Goal: Task Accomplishment & Management: Use online tool/utility

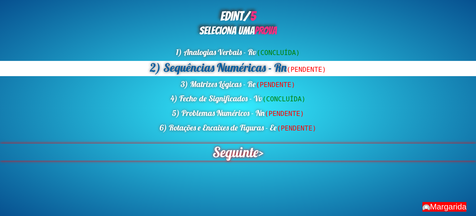
click at [235, 160] on span "Seguinte" at bounding box center [236, 151] width 46 height 17
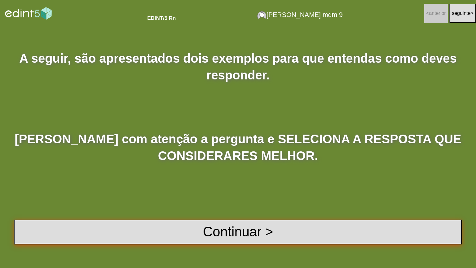
click at [231, 215] on button "Continuar >" at bounding box center [238, 232] width 448 height 25
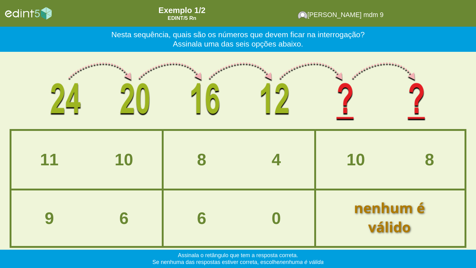
click at [41, 89] on div at bounding box center [239, 91] width 458 height 75
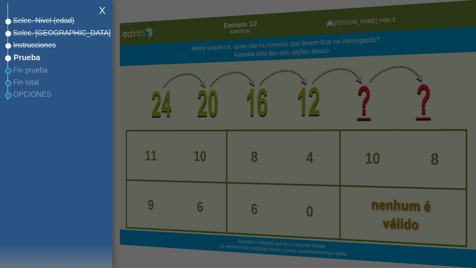
click at [34, 26] on div "Esta sería una opción ancha [GEOGRAPHIC_DATA]. Nivel (edad) [GEOGRAPHIC_DATA]. …" at bounding box center [57, 51] width 101 height 97
click at [33, 33] on span "Selec. [GEOGRAPHIC_DATA]" at bounding box center [59, 33] width 103 height 8
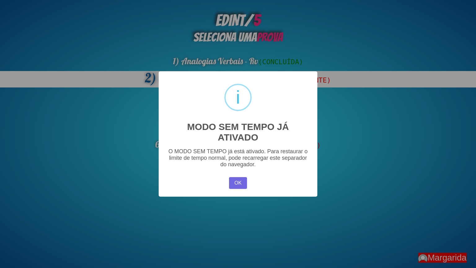
click at [339, 115] on div "× i MODO SEM TEMPO JÁ ATIVADO O MODO SEM TEMPO já está ativado. Para restaurar …" at bounding box center [238, 134] width 476 height 268
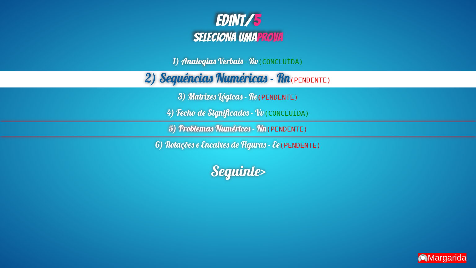
click at [248, 129] on div "5) Problemas Numéricos - Nn (PENDENTE)" at bounding box center [238, 128] width 476 height 13
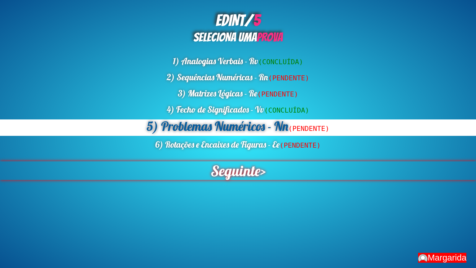
click at [229, 167] on span "Seguinte" at bounding box center [235, 170] width 51 height 19
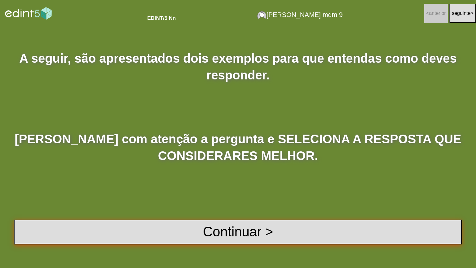
click at [193, 215] on button "Continuar >" at bounding box center [238, 232] width 448 height 25
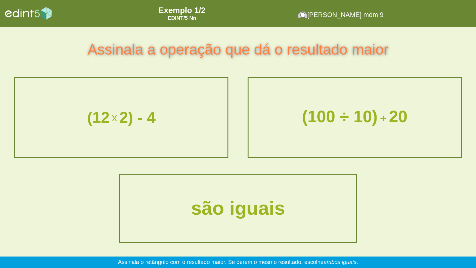
click at [344, 127] on div "(100 ÷ 10) + 20" at bounding box center [355, 118] width 226 height 36
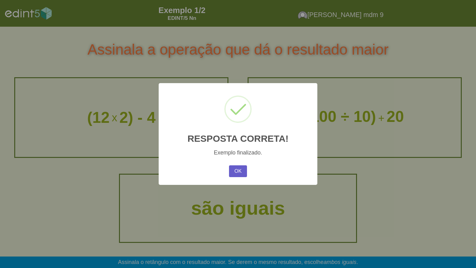
click at [237, 166] on button "OK" at bounding box center [238, 171] width 18 height 12
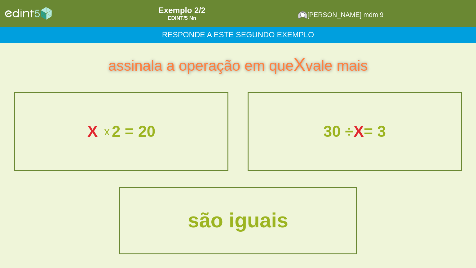
click at [251, 210] on div "são iguais" at bounding box center [238, 220] width 235 height 25
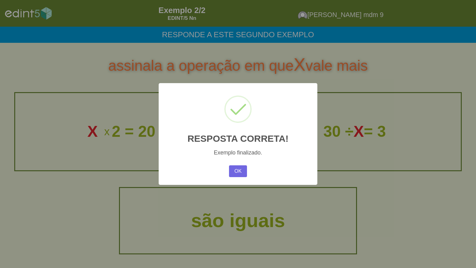
click at [228, 173] on div "OK No Cancel" at bounding box center [238, 171] width 21 height 15
click at [235, 172] on button "OK" at bounding box center [238, 171] width 18 height 12
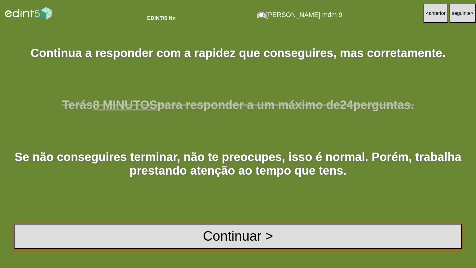
click at [222, 215] on button "Continuar >" at bounding box center [238, 236] width 448 height 25
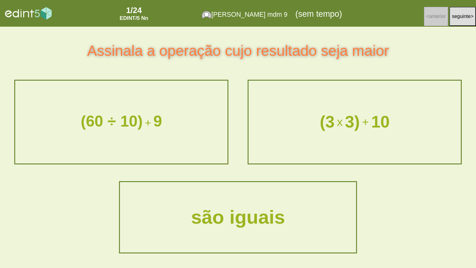
click at [310, 120] on div "(3 x 3) + 10" at bounding box center [354, 121] width 209 height 17
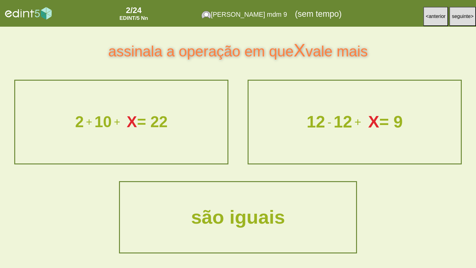
click at [315, 120] on div "12 - 12 + X = 9" at bounding box center [354, 121] width 209 height 17
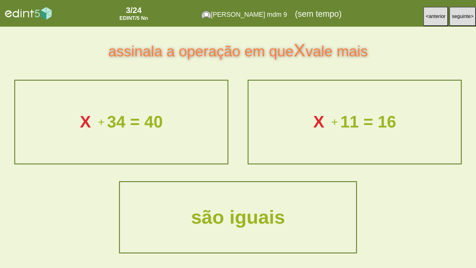
click at [181, 134] on div "X + 34 = 40" at bounding box center [121, 122] width 226 height 34
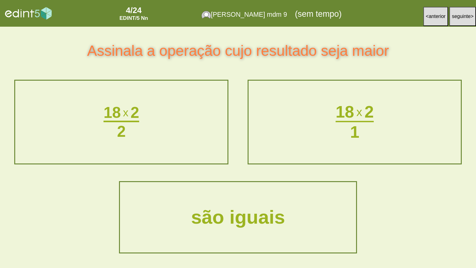
click at [294, 127] on div "18 x 2 1" at bounding box center [354, 121] width 211 height 81
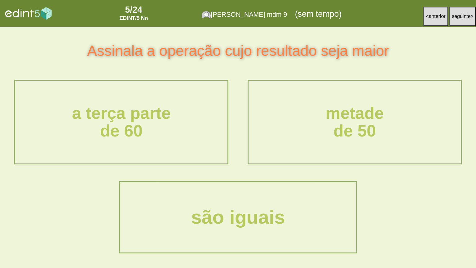
click at [137, 130] on div "a terça parte de 60" at bounding box center [121, 121] width 226 height 51
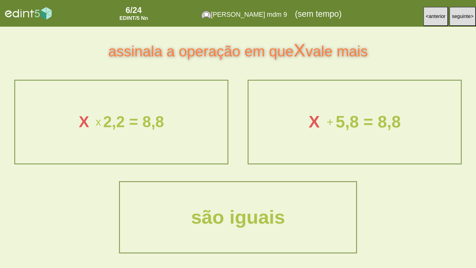
click at [334, 137] on div "X + 5,8 = 8,8" at bounding box center [355, 122] width 226 height 34
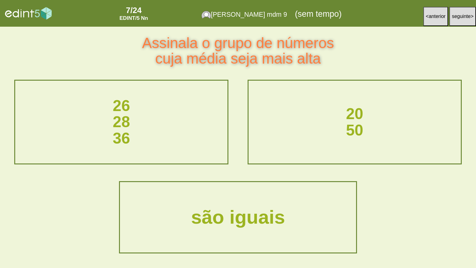
click at [427, 21] on button "< anterior" at bounding box center [436, 16] width 25 height 19
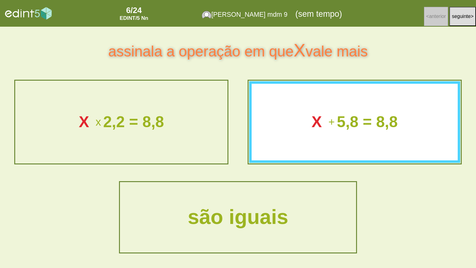
click at [221, 215] on div "são iguais" at bounding box center [238, 217] width 252 height 41
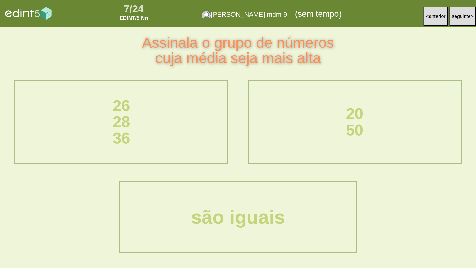
click at [282, 147] on div "20 50" at bounding box center [354, 121] width 211 height 81
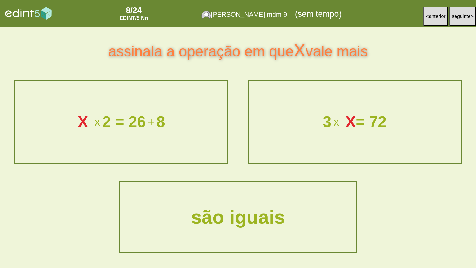
click at [67, 33] on div "assinala a operação em que X vale mais" at bounding box center [238, 51] width 476 height 48
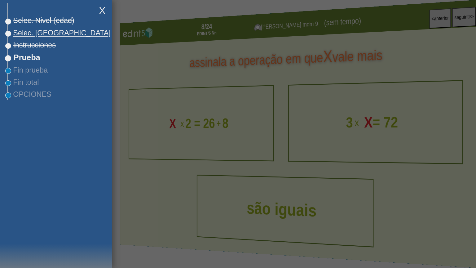
click at [43, 36] on span "Selec. [GEOGRAPHIC_DATA]" at bounding box center [59, 33] width 103 height 8
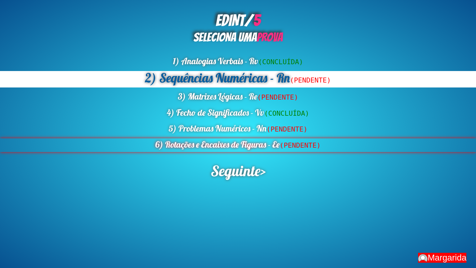
click at [214, 149] on div "6) Rotações e Encaixes de Figuras - Ee (PENDENTE)" at bounding box center [238, 144] width 476 height 13
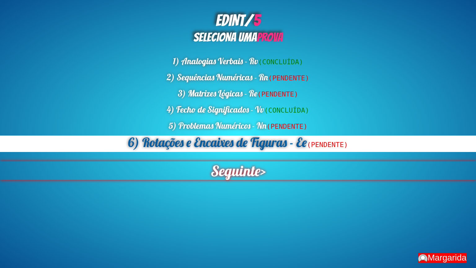
click at [231, 173] on span "Seguinte" at bounding box center [235, 170] width 51 height 19
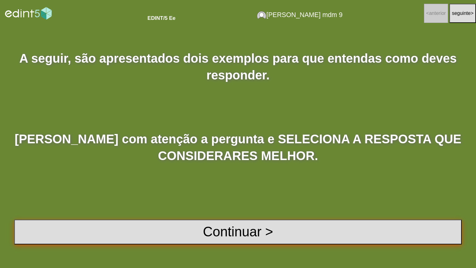
click at [235, 215] on div "A seguir, são apresentados dois exemplos para que entendas como deves responder…" at bounding box center [238, 147] width 476 height 241
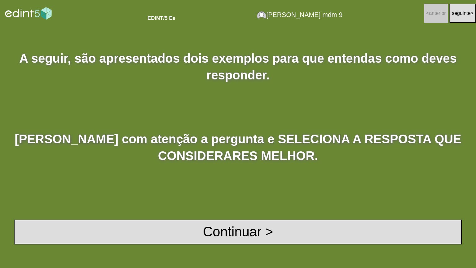
drag, startPoint x: 252, startPoint y: 213, endPoint x: 252, endPoint y: 217, distance: 4.0
click at [252, 215] on div "A seguir, são apresentados dois exemplos para que entendas como deves responder…" at bounding box center [238, 147] width 476 height 241
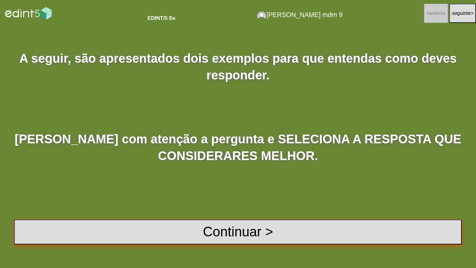
click at [249, 215] on button "Continuar >" at bounding box center [238, 232] width 448 height 25
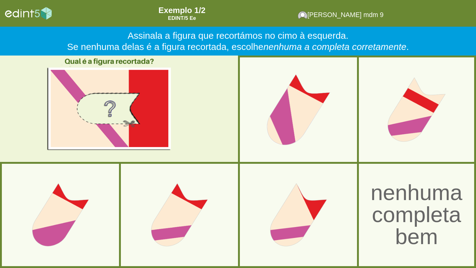
click at [310, 139] on div at bounding box center [298, 109] width 115 height 115
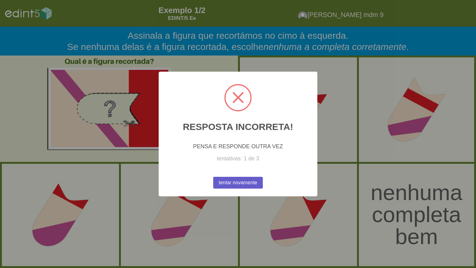
click at [246, 183] on button "tentar novamente" at bounding box center [238, 183] width 50 height 12
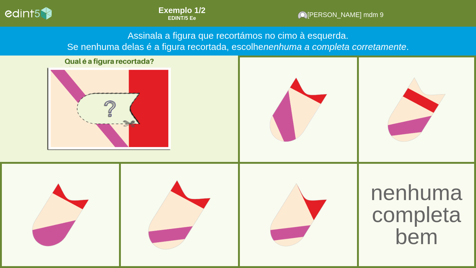
click at [147, 215] on div at bounding box center [179, 215] width 113 height 113
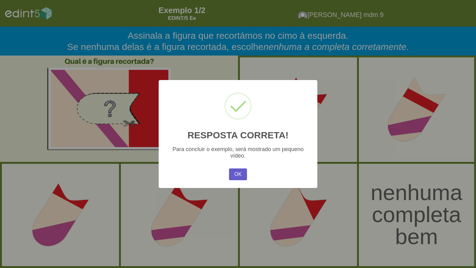
click at [239, 179] on button "OK" at bounding box center [238, 174] width 18 height 12
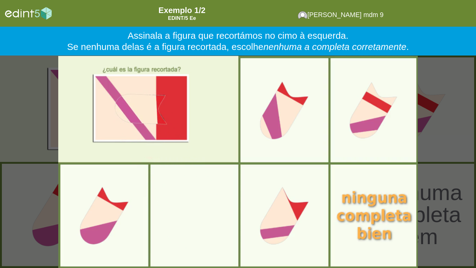
click at [387, 215] on video "*Este navegador NO soporta vídeo HTML5*" at bounding box center [238, 162] width 476 height 212
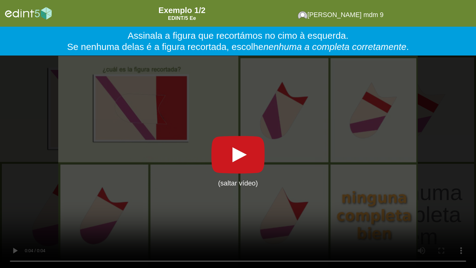
click at [257, 160] on icon at bounding box center [238, 154] width 44 height 31
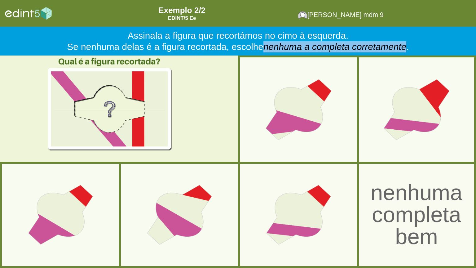
drag, startPoint x: 266, startPoint y: 48, endPoint x: 407, endPoint y: 45, distance: 140.9
click at [407, 45] on icon "nenhuma a completa corretamente" at bounding box center [335, 47] width 143 height 10
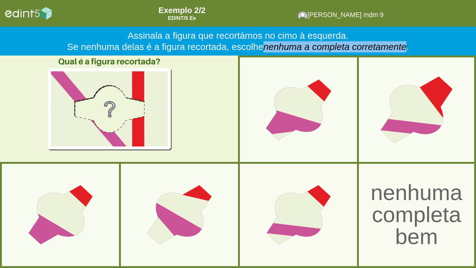
copy icon "nenhuma a completa corretamente"
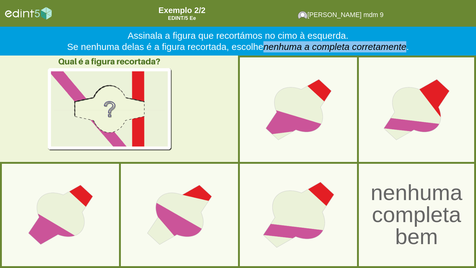
click at [272, 215] on div at bounding box center [298, 215] width 113 height 113
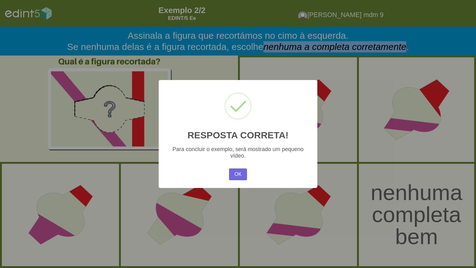
click at [229, 174] on button "OK" at bounding box center [238, 174] width 18 height 12
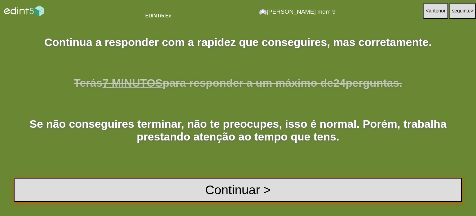
click at [228, 185] on button "Continuar >" at bounding box center [238, 190] width 448 height 24
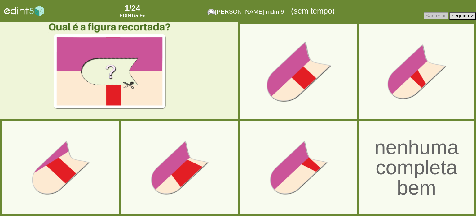
click at [292, 100] on div at bounding box center [298, 71] width 105 height 105
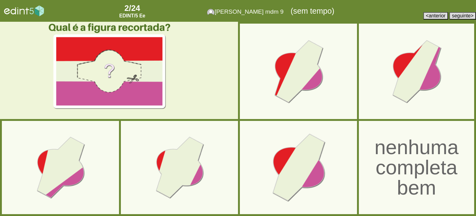
click at [292, 180] on div at bounding box center [298, 167] width 103 height 103
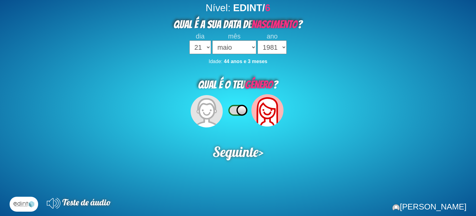
select select "21"
select select "05"
select select "1981"
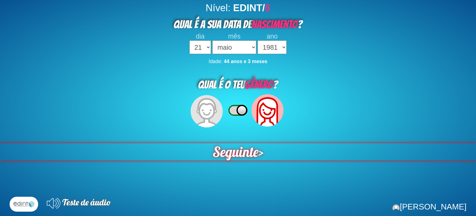
click at [250, 149] on span "Seguinte" at bounding box center [236, 151] width 46 height 17
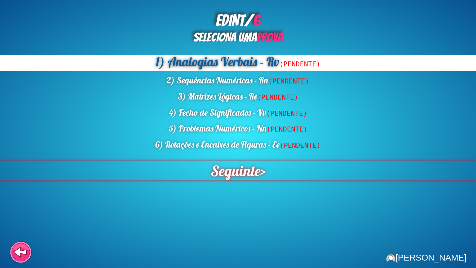
click at [240, 172] on span "Seguinte" at bounding box center [236, 170] width 50 height 19
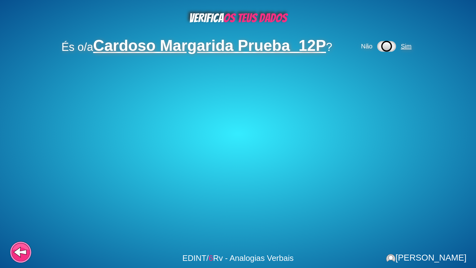
click at [408, 47] on span "Sim" at bounding box center [406, 46] width 11 height 7
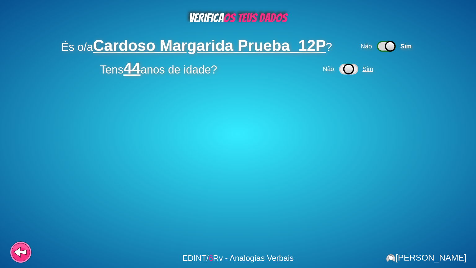
click at [368, 69] on span "Sim" at bounding box center [368, 68] width 11 height 7
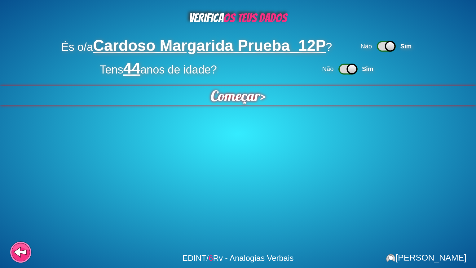
click at [263, 97] on div "Começar >" at bounding box center [238, 95] width 476 height 19
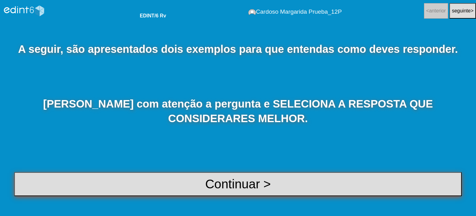
click at [243, 184] on button "Continuar >" at bounding box center [238, 184] width 448 height 24
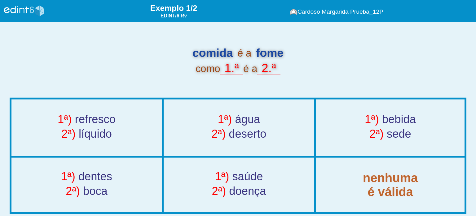
drag, startPoint x: 238, startPoint y: 51, endPoint x: 250, endPoint y: 51, distance: 12.1
click at [250, 51] on div "comida é a fome como 1.ª é a 2.ª" at bounding box center [239, 60] width 458 height 31
copy div "é a"
click at [360, 131] on div "2ª) sede" at bounding box center [391, 135] width 162 height 16
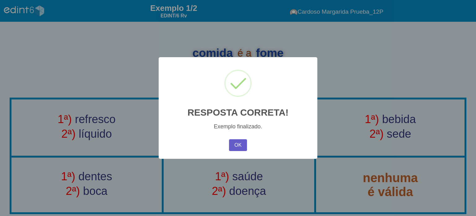
click at [235, 142] on button "OK" at bounding box center [238, 145] width 18 height 12
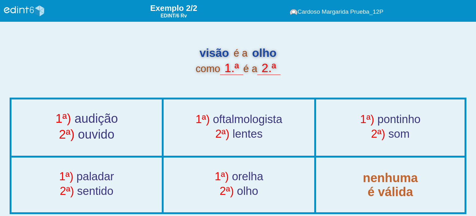
click at [120, 135] on div "2ª) ouvido" at bounding box center [87, 135] width 164 height 16
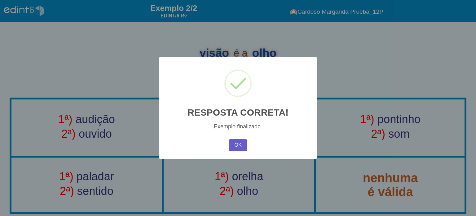
click at [240, 146] on button "OK" at bounding box center [238, 145] width 18 height 12
